Goal: Information Seeking & Learning: Learn about a topic

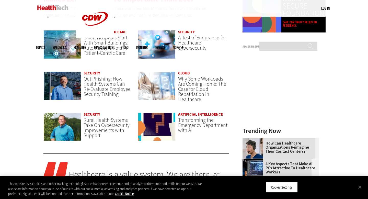
scroll to position [395, 0]
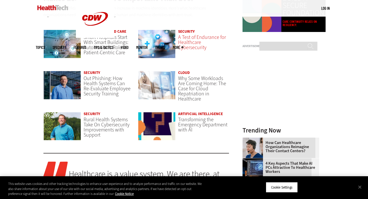
click at [194, 43] on span "A Test of Endurance for Healthcare Cybersecurity" at bounding box center [202, 42] width 48 height 17
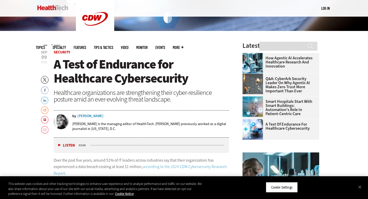
scroll to position [144, 0]
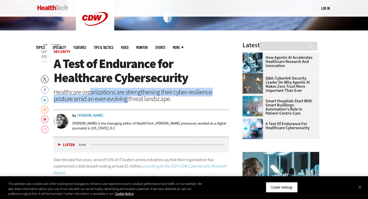
drag, startPoint x: 89, startPoint y: 92, endPoint x: 130, endPoint y: 101, distance: 42.1
click at [130, 100] on div "Healthcare organizations are strengthening their cyber-resilience posture amid …" at bounding box center [141, 95] width 175 height 13
click at [130, 101] on div "Healthcare organizations are strengthening their cyber-resilience posture amid …" at bounding box center [141, 95] width 175 height 13
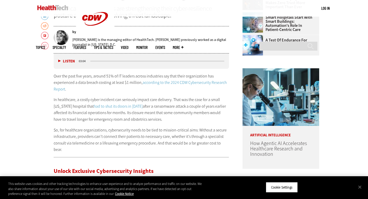
scroll to position [235, 0]
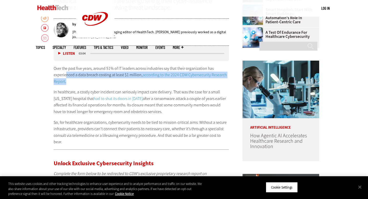
drag, startPoint x: 65, startPoint y: 75, endPoint x: 91, endPoint y: 81, distance: 26.7
click at [91, 81] on p "Over the past five years, around 51% of IT leaders across industries say that t…" at bounding box center [141, 75] width 175 height 20
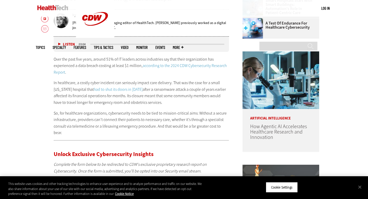
scroll to position [245, 0]
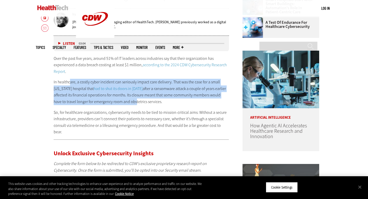
drag, startPoint x: 70, startPoint y: 80, endPoint x: 124, endPoint y: 101, distance: 58.1
click at [124, 101] on p "In healthcare, a costly cyber incident can seriously impact care delivery. That…" at bounding box center [141, 92] width 175 height 26
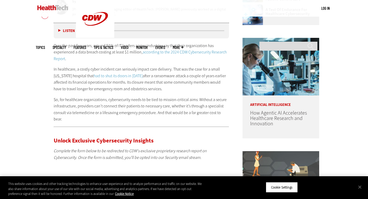
scroll to position [261, 0]
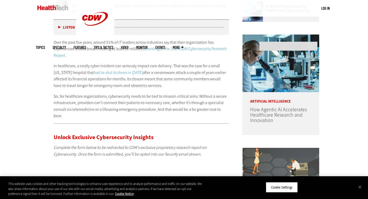
drag, startPoint x: 86, startPoint y: 93, endPoint x: 125, endPoint y: 98, distance: 39.0
click at [125, 98] on p "So, for healthcare organizations, cybersecurity needs to be tied to mission-cri…" at bounding box center [141, 106] width 175 height 26
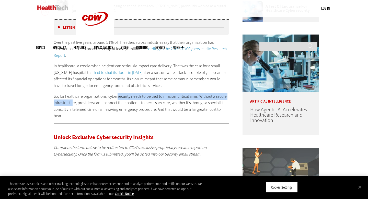
drag, startPoint x: 116, startPoint y: 95, endPoint x: 77, endPoint y: 105, distance: 40.9
click at [76, 105] on p "So, for healthcare organizations, cybersecurity needs to be tied to mission-cri…" at bounding box center [141, 106] width 175 height 26
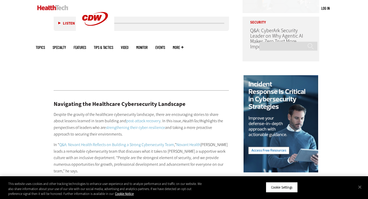
scroll to position [453, 0]
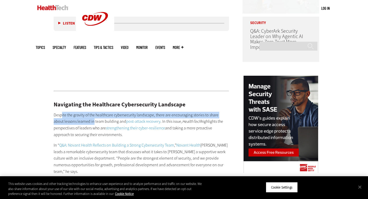
drag, startPoint x: 61, startPoint y: 107, endPoint x: 83, endPoint y: 116, distance: 23.8
click at [83, 116] on p "Despite the gravity of the healthcare cybersecurity landscape, there are encour…" at bounding box center [141, 125] width 175 height 26
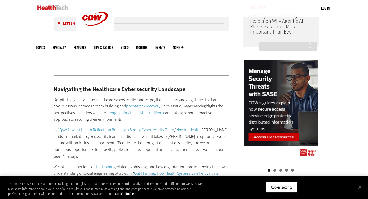
scroll to position [469, 0]
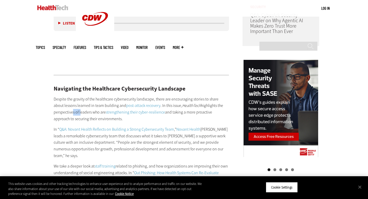
drag, startPoint x: 71, startPoint y: 105, endPoint x: 80, endPoint y: 105, distance: 9.2
click at [80, 105] on p "Despite the gravity of the healthcare cybersecurity landscape, there are encour…" at bounding box center [141, 109] width 175 height 26
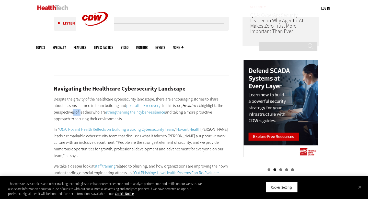
click at [80, 105] on p "Despite the gravity of the healthcare cybersecurity landscape, there are encour…" at bounding box center [141, 109] width 175 height 26
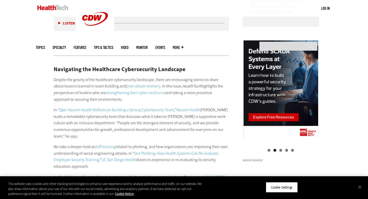
scroll to position [489, 0]
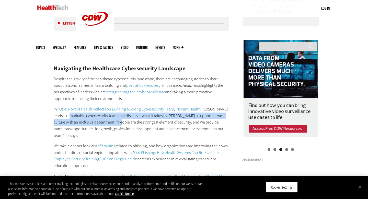
drag, startPoint x: 71, startPoint y: 109, endPoint x: 115, endPoint y: 116, distance: 44.3
click at [115, 116] on p "In “ Q&A: Novant Health Reflects on Building a Strong Cybersecurity Team ,” Nov…" at bounding box center [141, 122] width 175 height 33
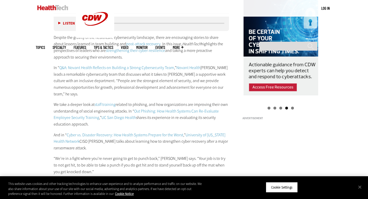
scroll to position [531, 0]
click at [103, 101] on link "staff training" at bounding box center [105, 103] width 21 height 5
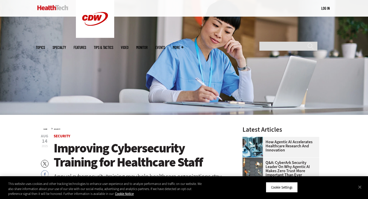
scroll to position [29, 0]
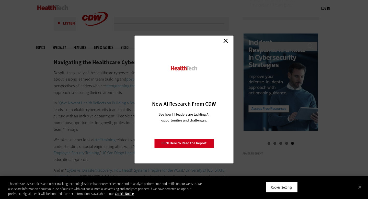
scroll to position [456, 0]
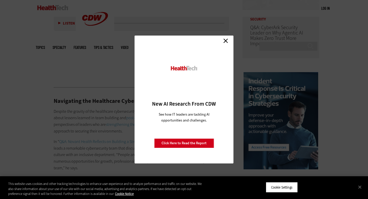
click at [226, 44] on link "Close" at bounding box center [226, 41] width 8 height 8
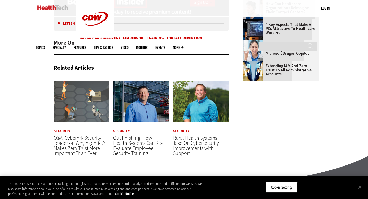
scroll to position [742, 0]
